Goal: Navigation & Orientation: Find specific page/section

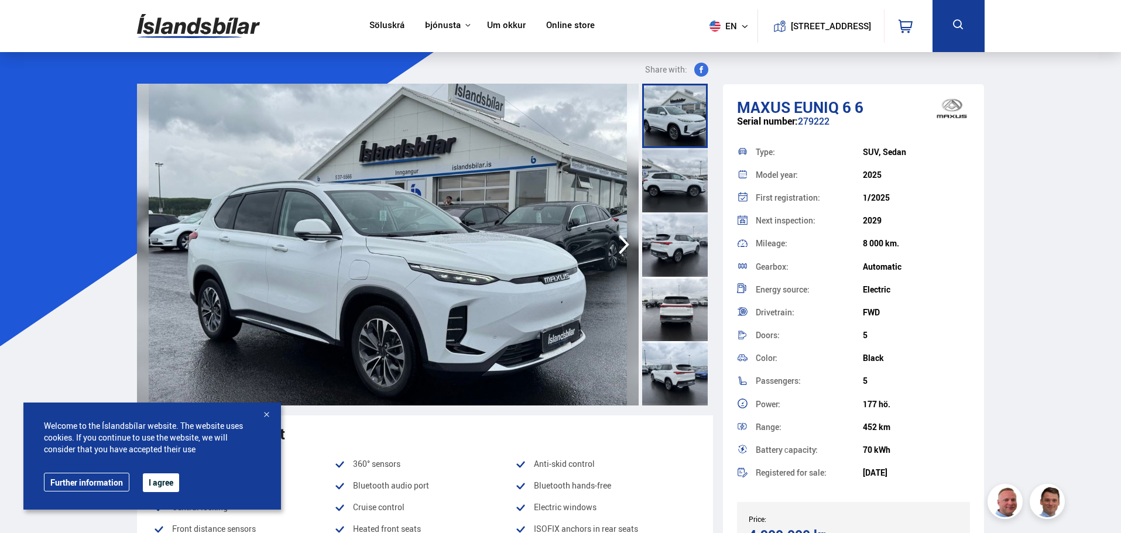
click at [506, 25] on link "Um okkur" at bounding box center [506, 26] width 39 height 12
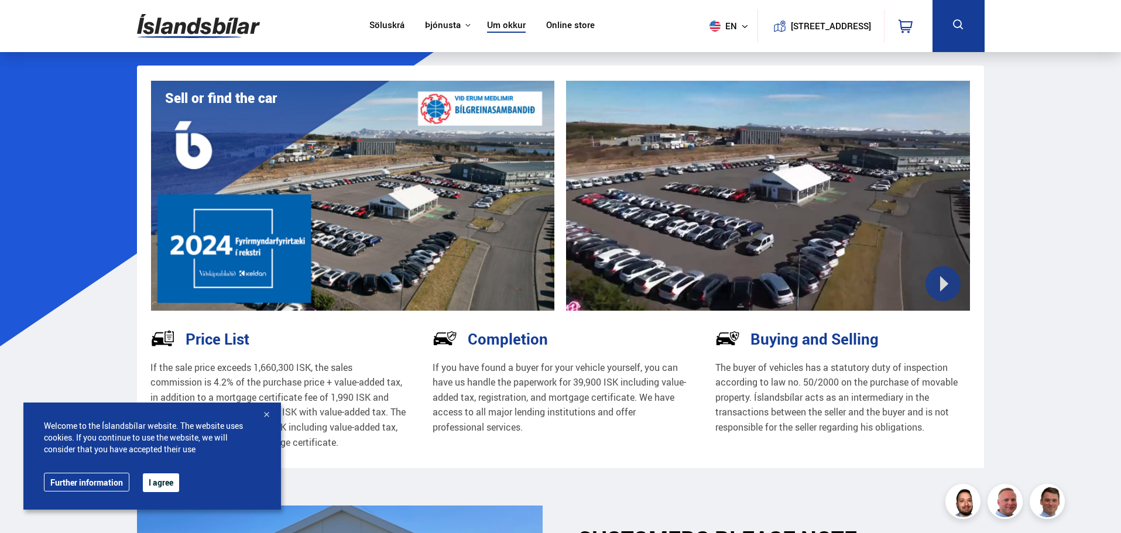
click at [167, 486] on button "I agree" at bounding box center [161, 483] width 36 height 19
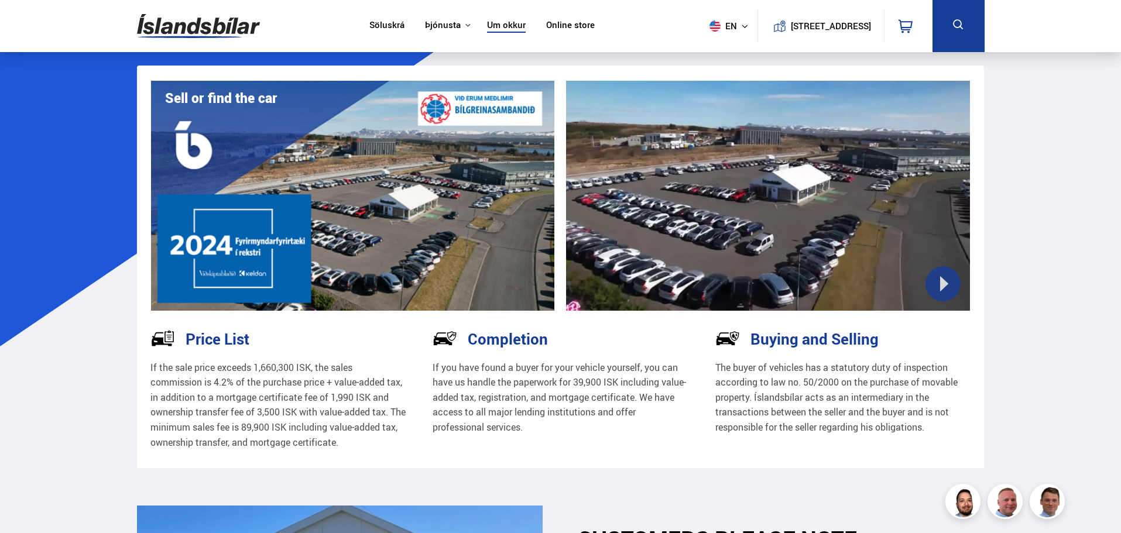
click at [741, 23] on icon at bounding box center [744, 26] width 7 height 7
click at [709, 52] on img at bounding box center [714, 49] width 11 height 14
